Goal: Navigation & Orientation: Find specific page/section

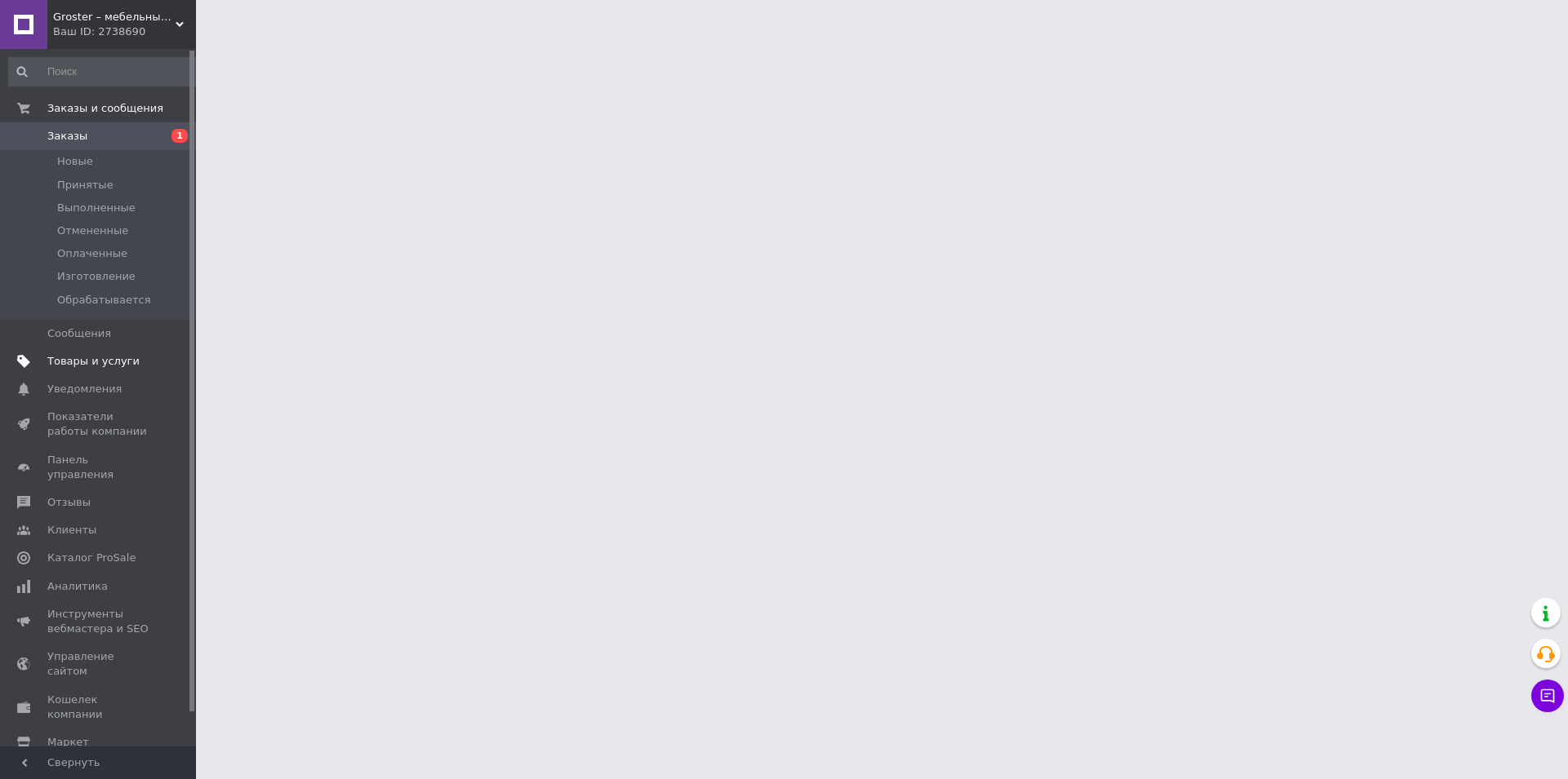
click at [70, 358] on span "Товары и услуги" at bounding box center [94, 361] width 92 height 14
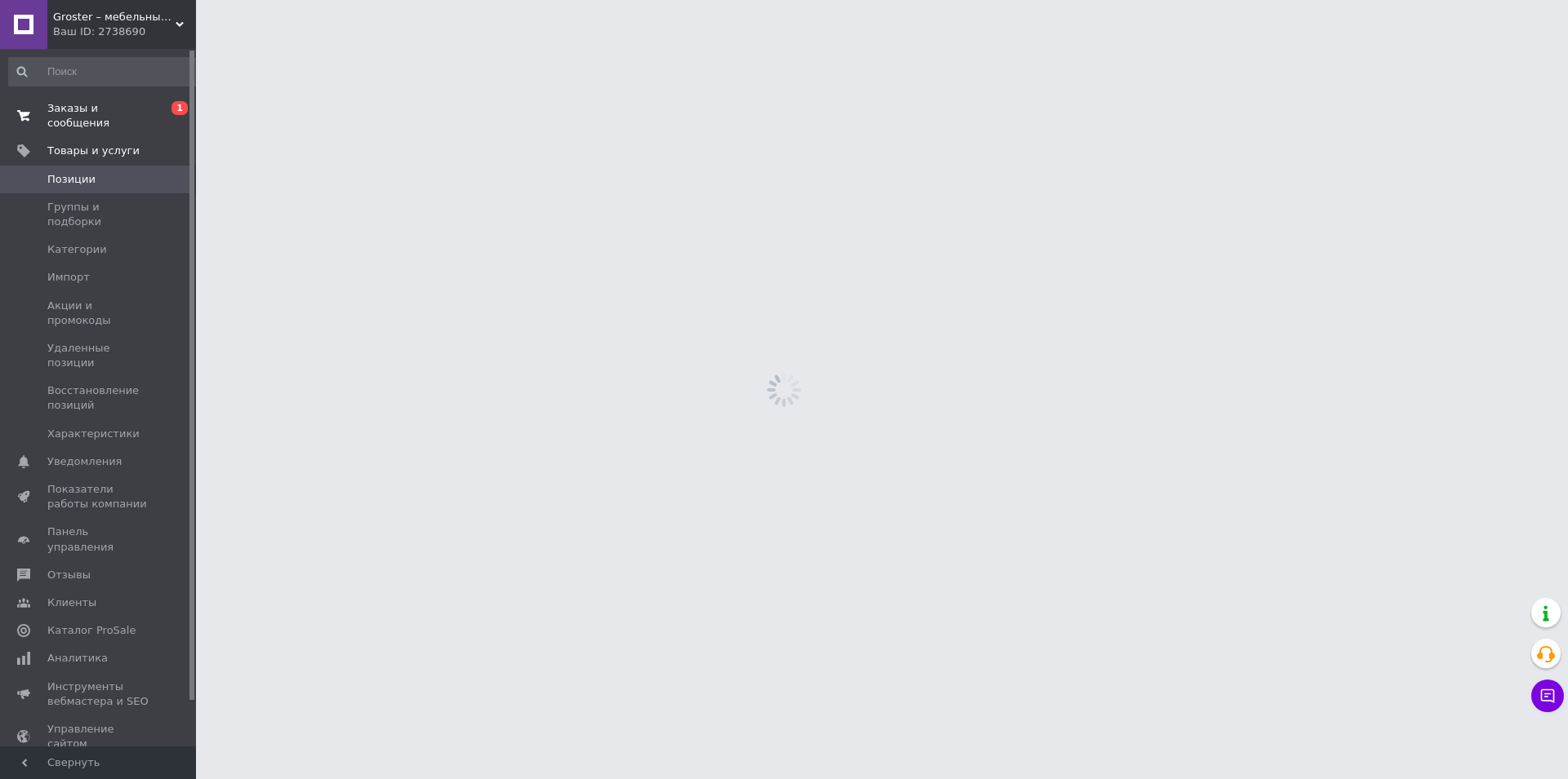
click at [111, 107] on span "Заказы и сообщения" at bounding box center [99, 115] width 104 height 30
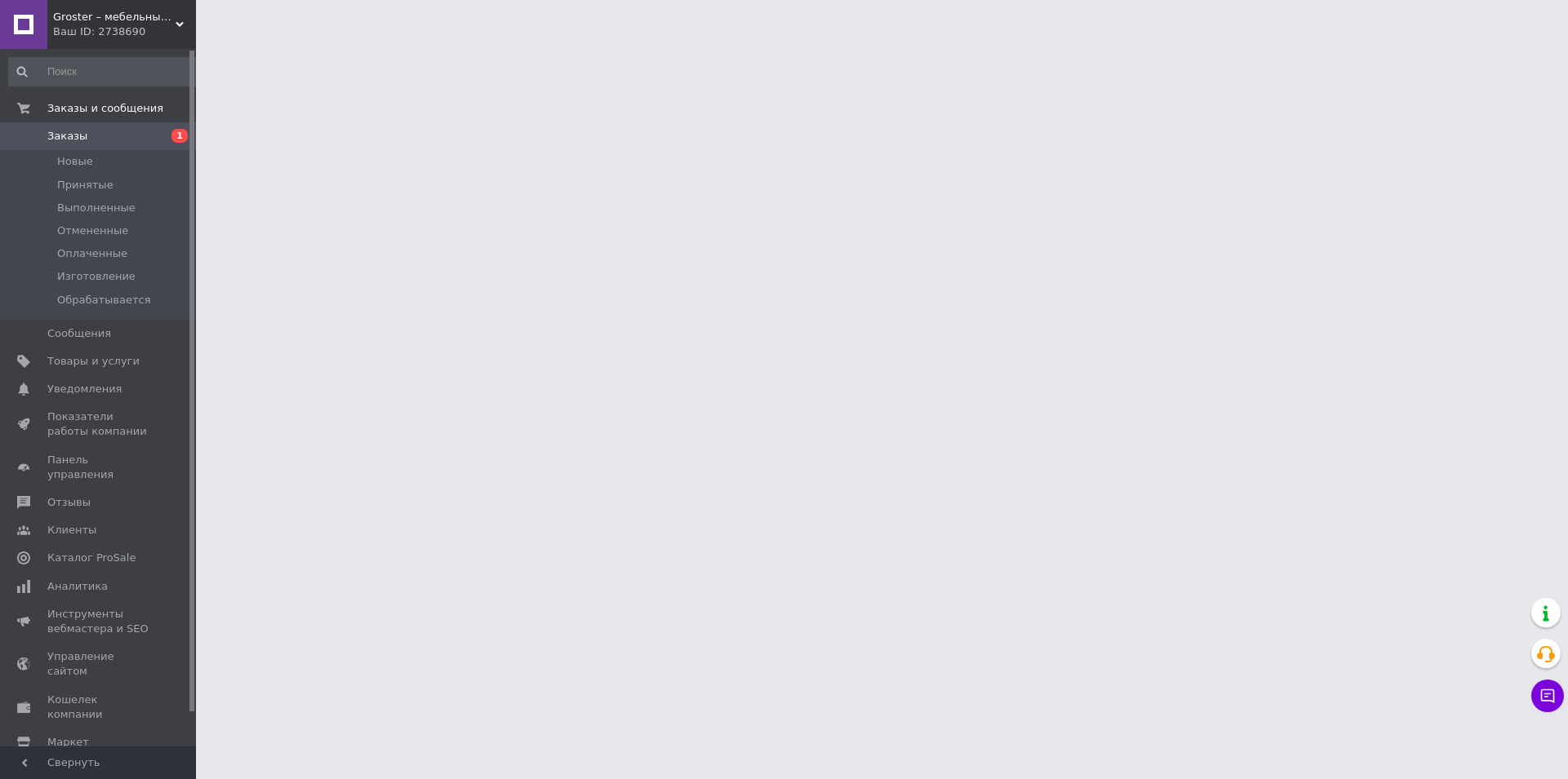
click at [124, 140] on span "Заказы" at bounding box center [99, 136] width 104 height 14
click at [94, 366] on span "Товары и услуги" at bounding box center [94, 361] width 92 height 14
